Goal: Navigation & Orientation: Find specific page/section

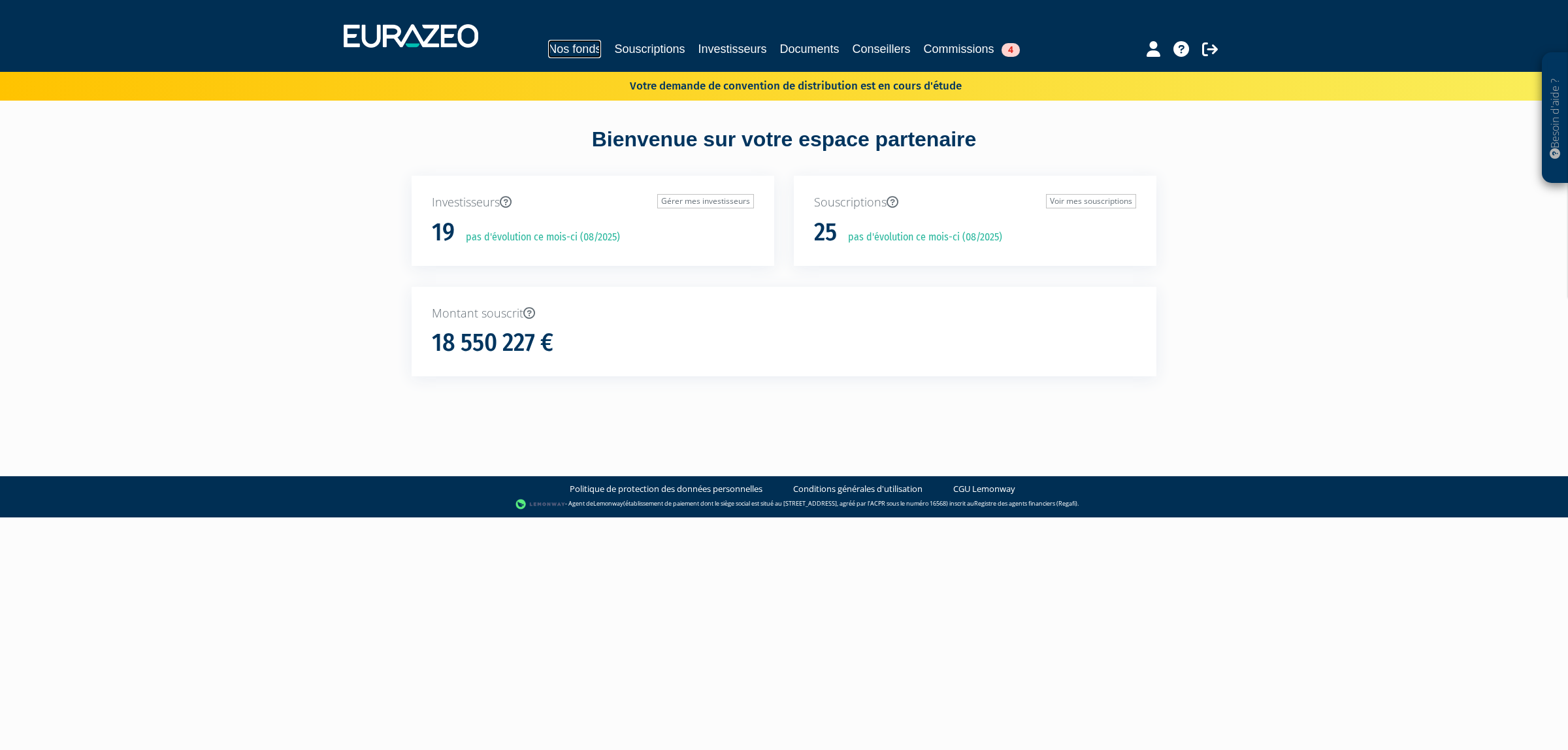
drag, startPoint x: 576, startPoint y: 40, endPoint x: 625, endPoint y: 71, distance: 58.0
click at [576, 40] on link "Nos fonds" at bounding box center [574, 49] width 53 height 18
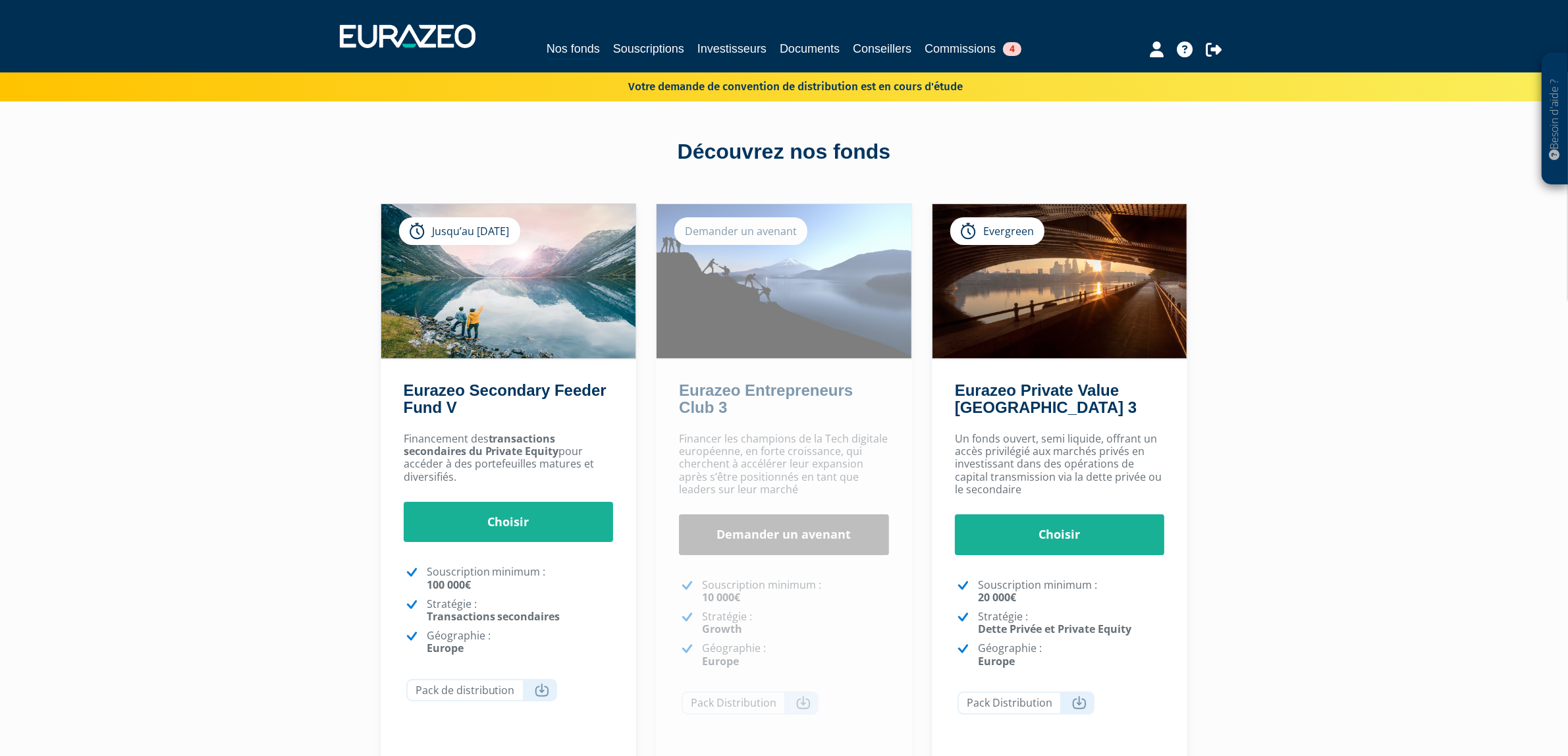
click at [677, 36] on div "Nos fonds Souscriptions Investisseurs Documents Conseillers Commissions 4" at bounding box center [784, 36] width 908 height 49
click at [697, 40] on link "Investisseurs" at bounding box center [732, 49] width 69 height 18
